Goal: Information Seeking & Learning: Find specific fact

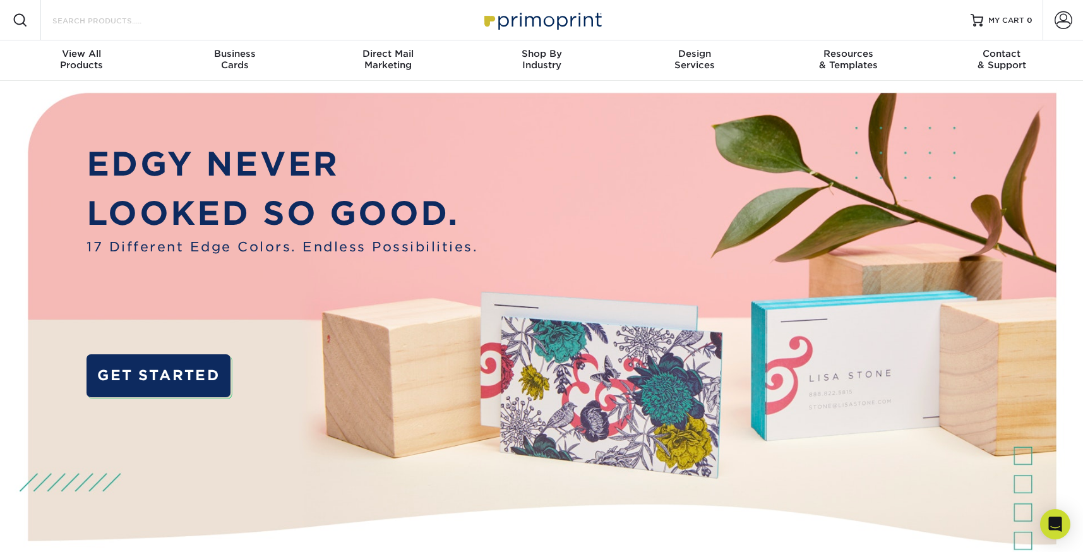
click at [90, 19] on input "Search Products" at bounding box center [112, 20] width 123 height 15
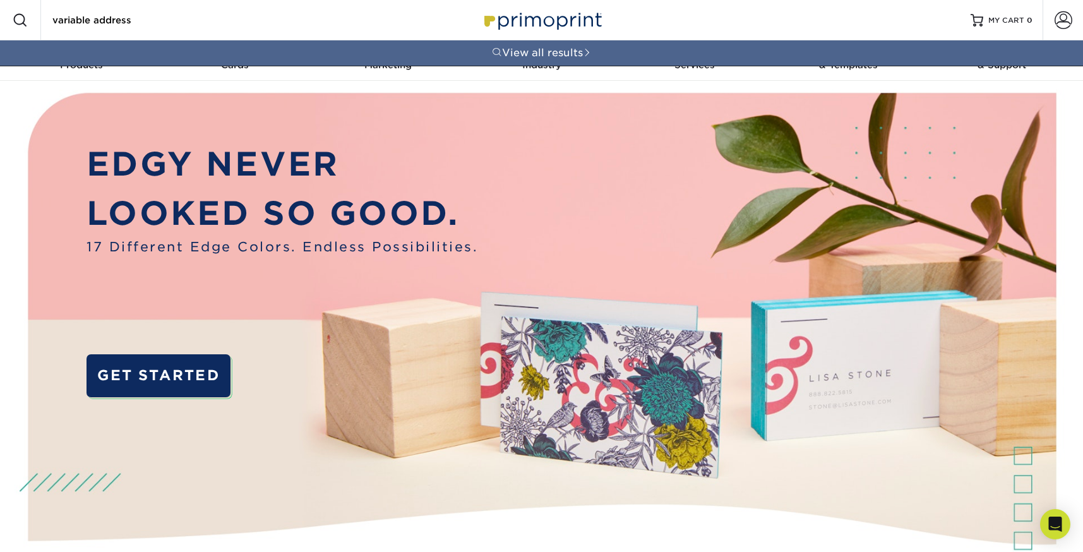
type input "variable address"
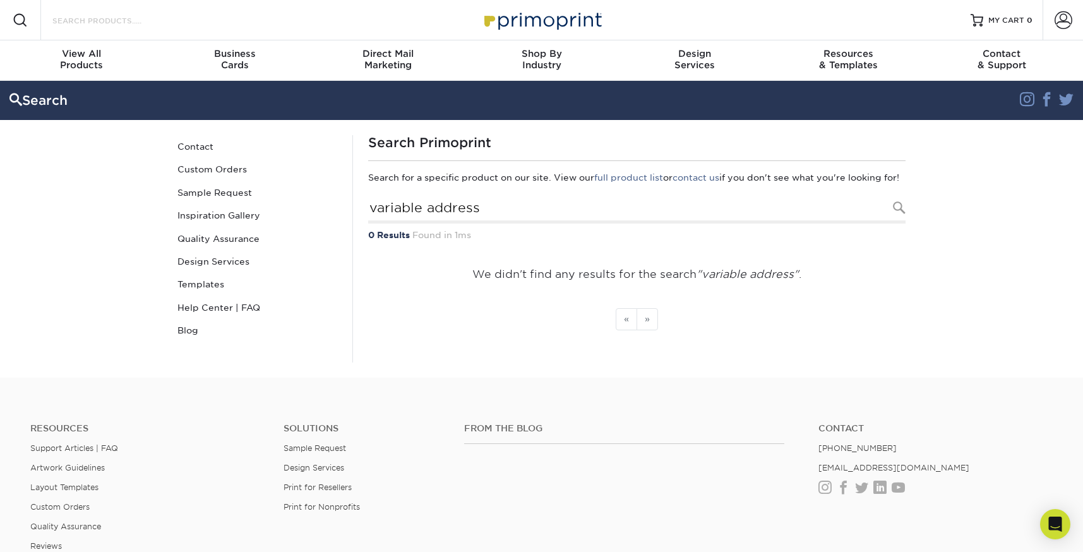
click at [89, 24] on input "Search Products" at bounding box center [112, 20] width 123 height 15
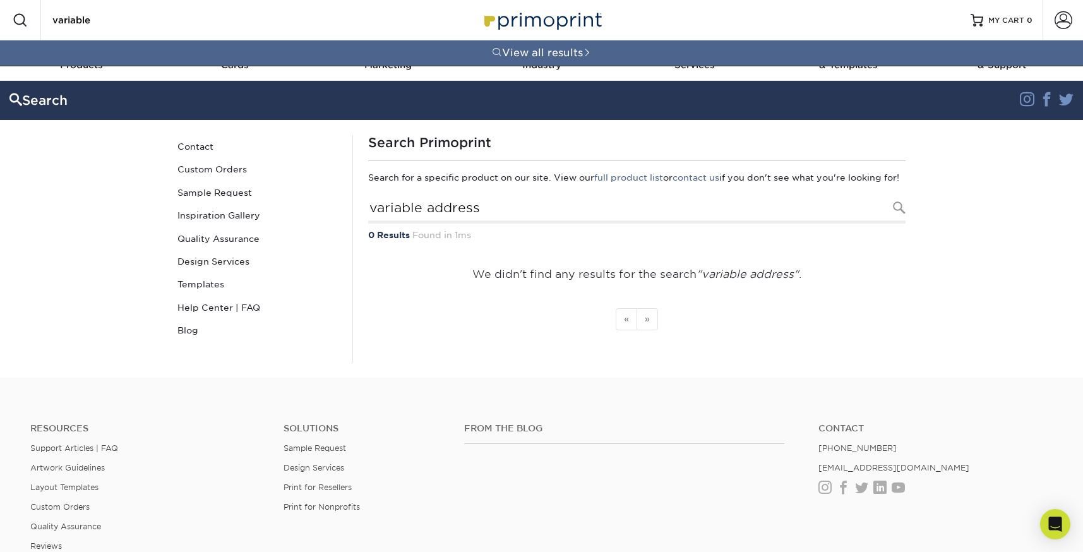
type input "variable"
